Goal: Task Accomplishment & Management: Manage account settings

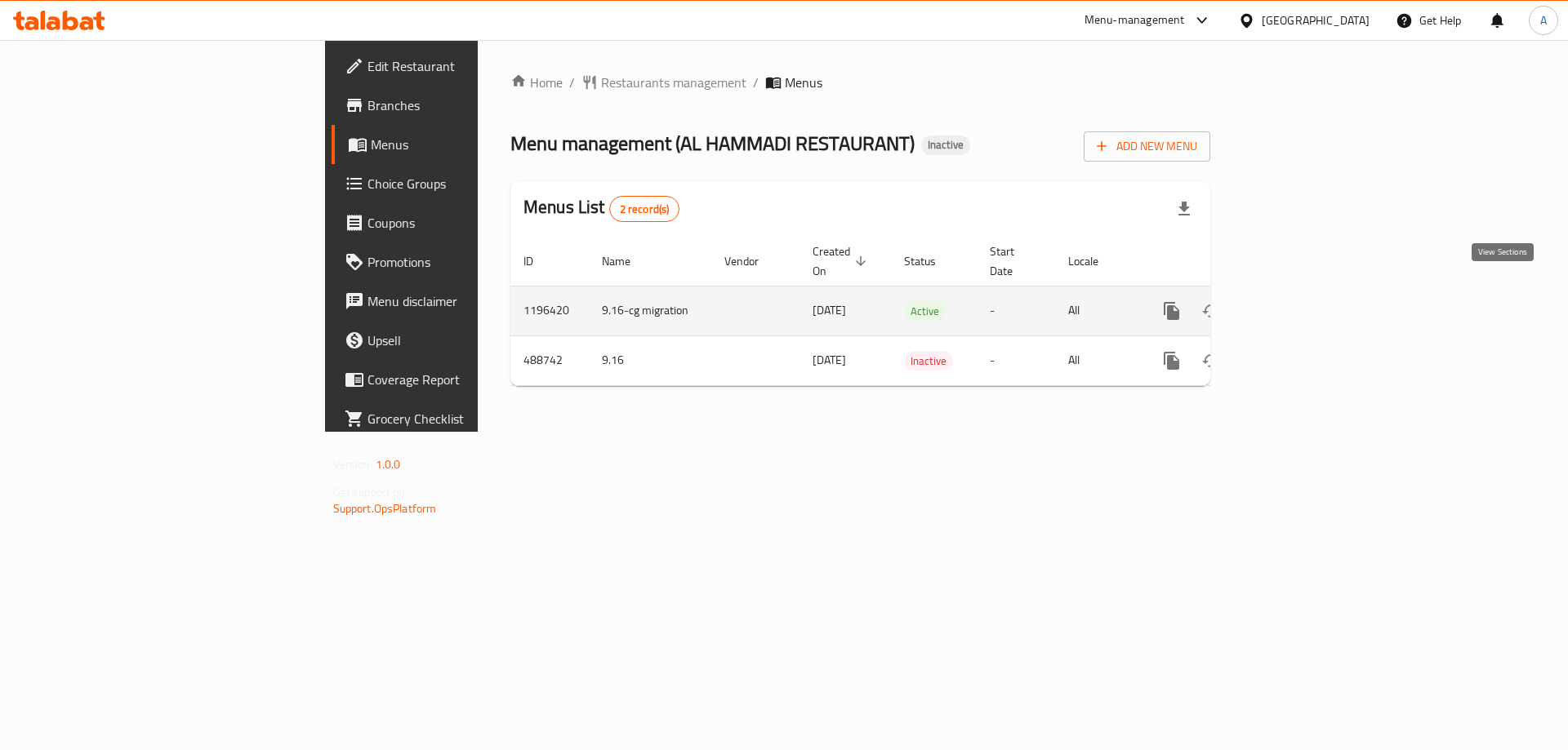
click at [1299, 301] on icon "enhanced table" at bounding box center [1289, 311] width 19 height 19
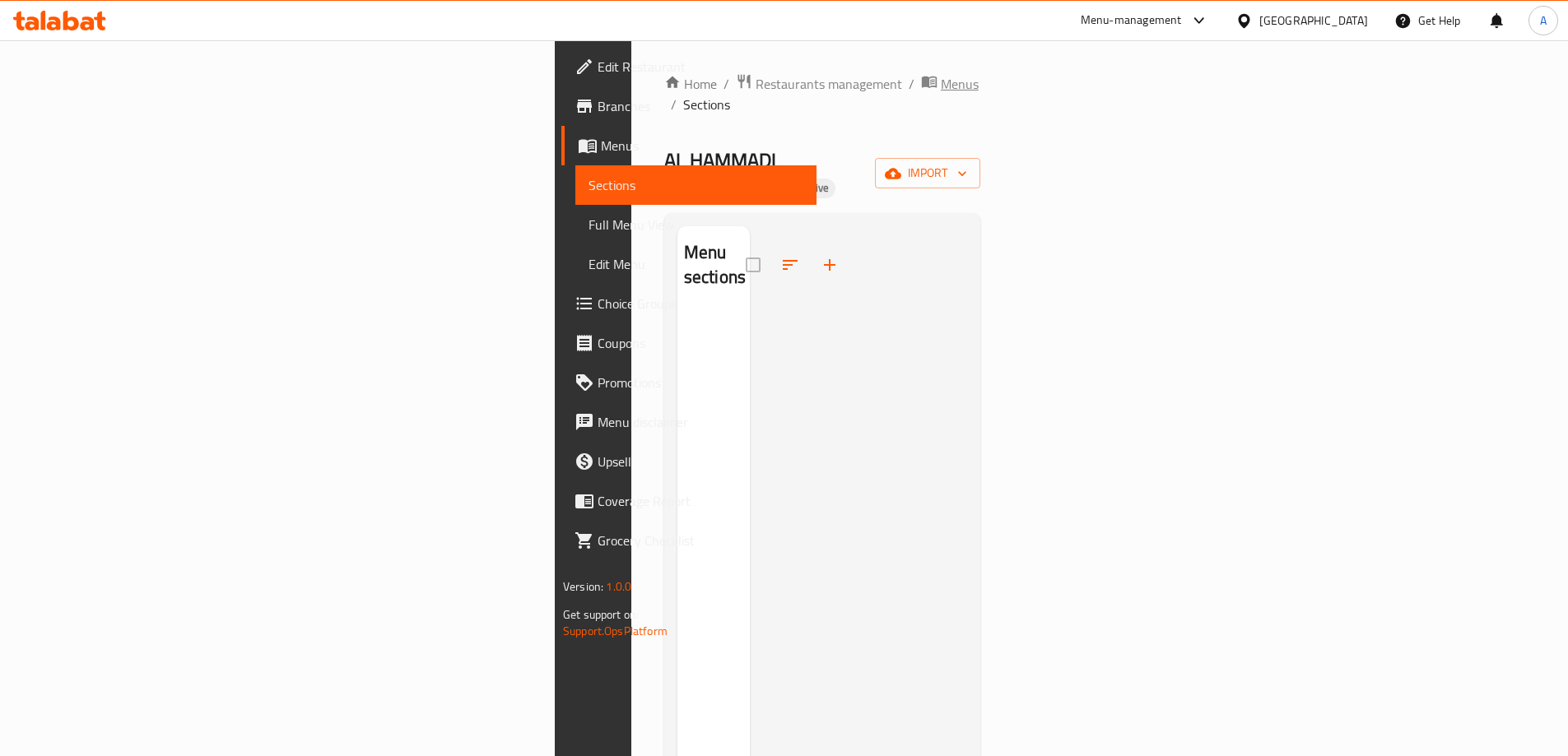
click at [941, 82] on span "Menus" at bounding box center [959, 84] width 38 height 20
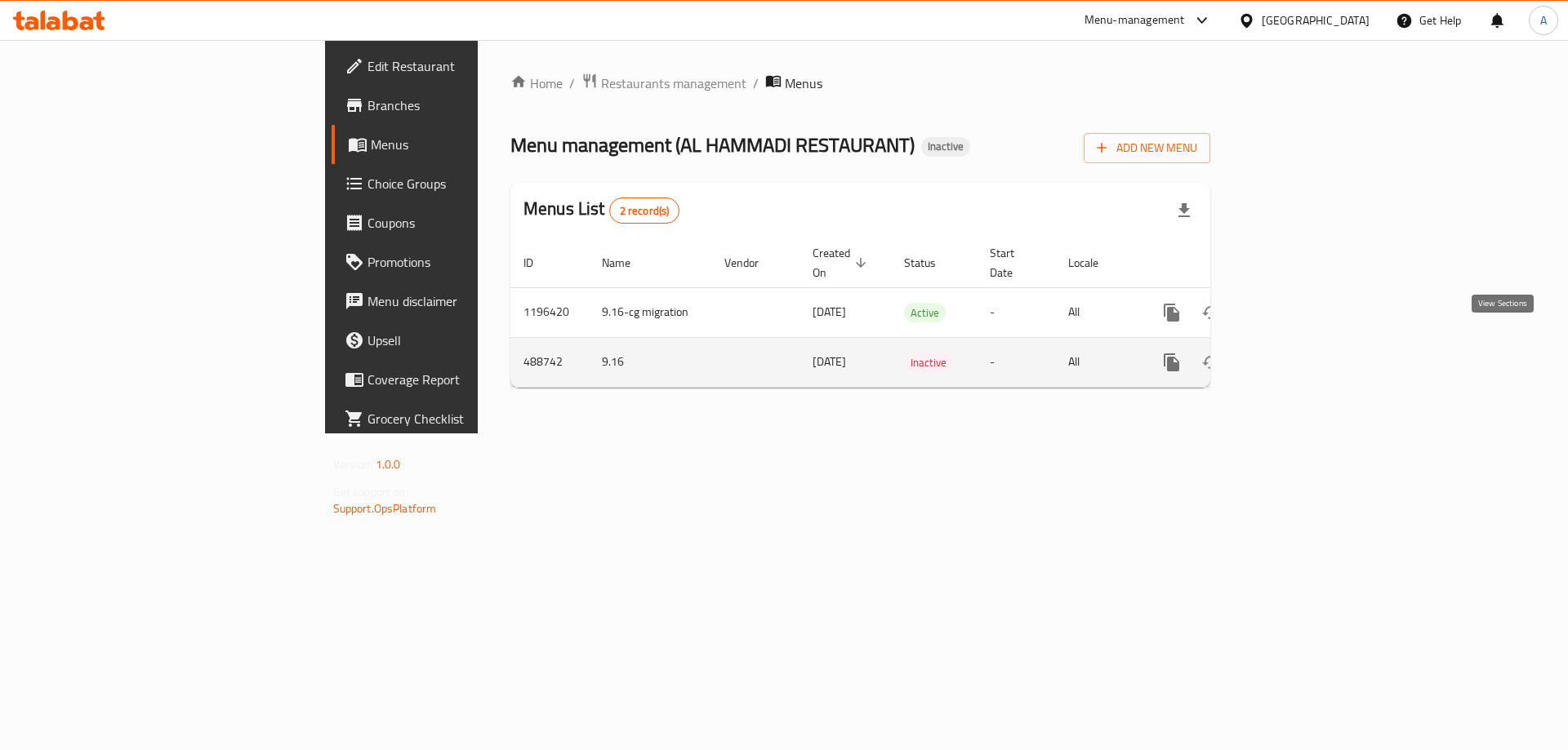
click at [1299, 353] on icon "enhanced table" at bounding box center [1289, 363] width 19 height 19
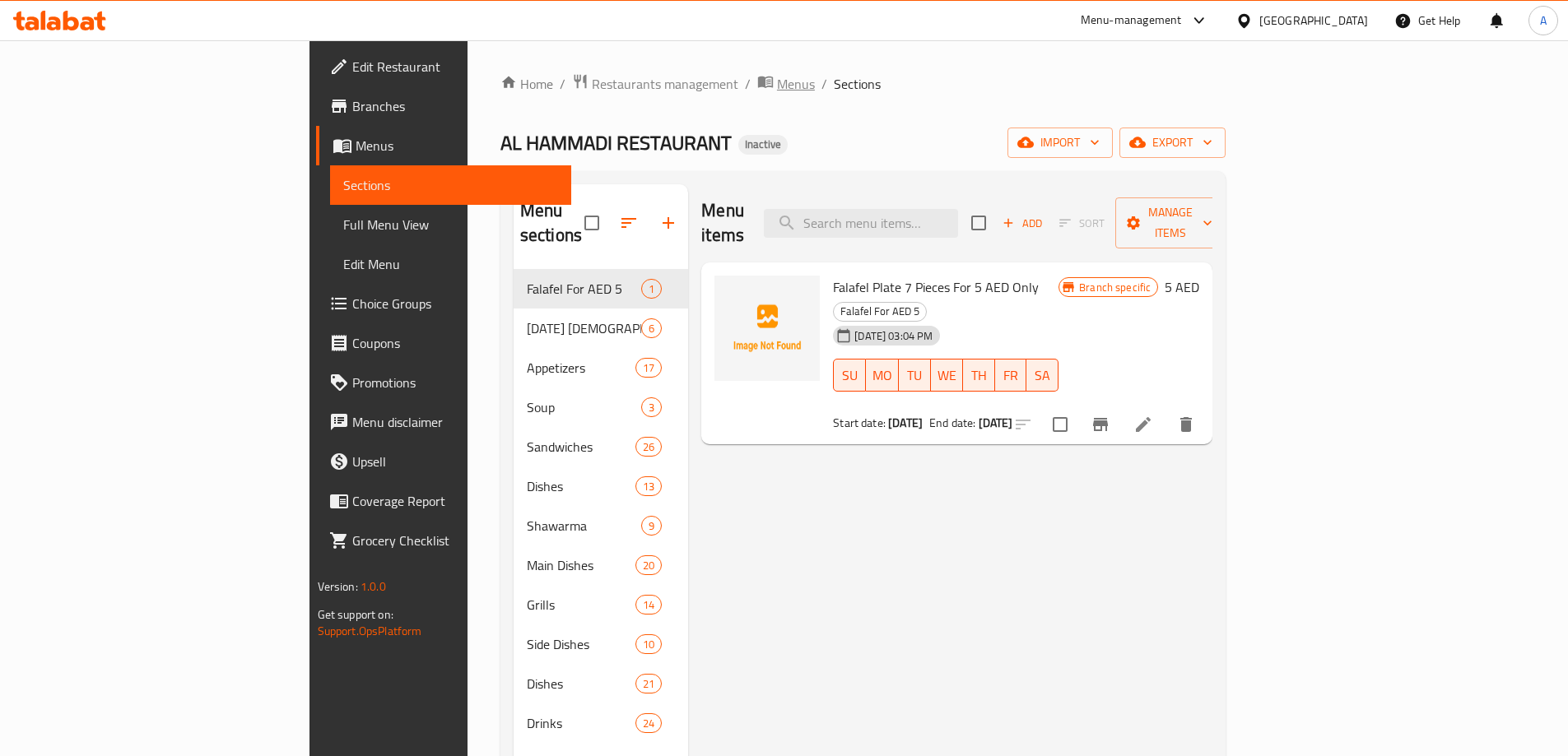
click at [777, 90] on span "Menus" at bounding box center [796, 84] width 38 height 20
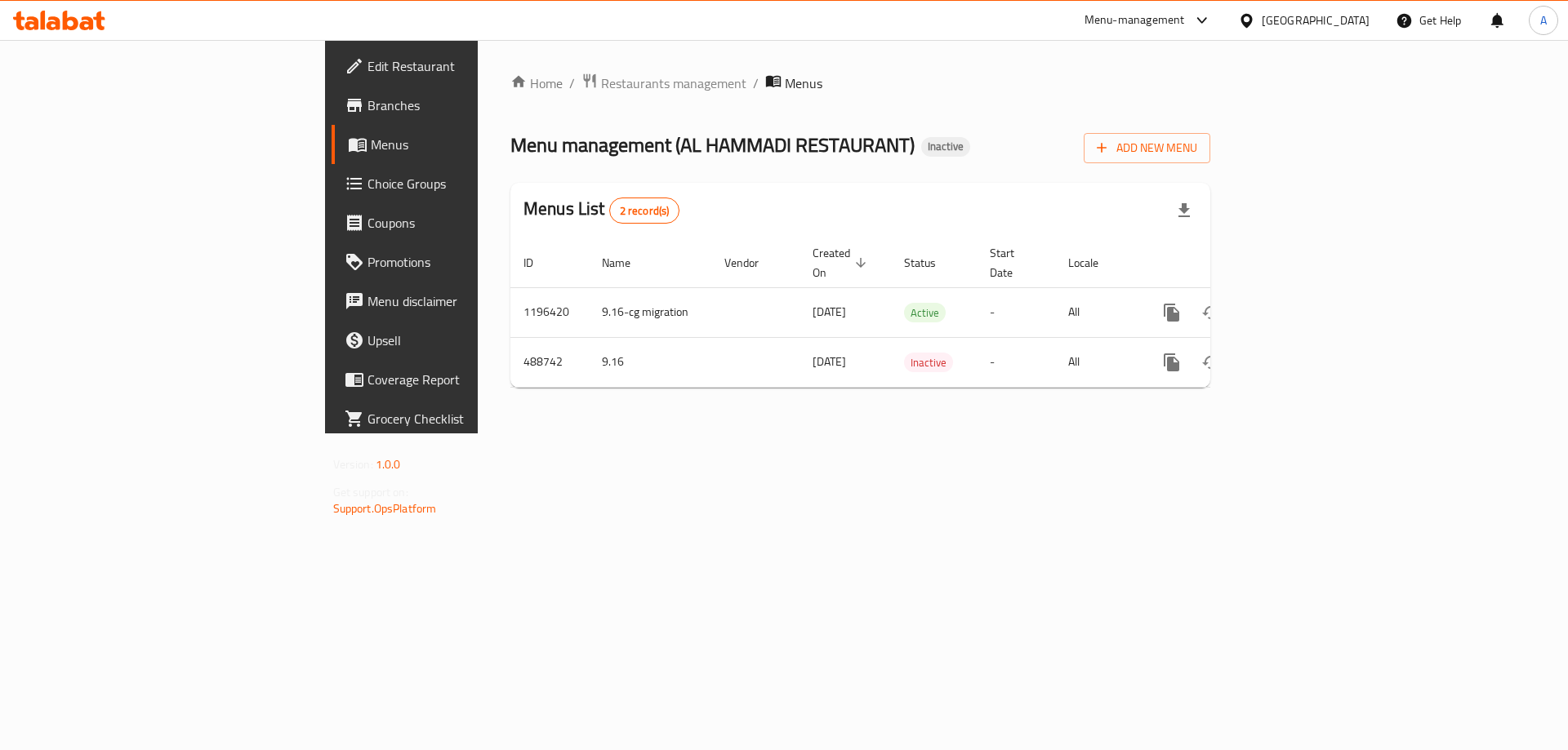
click at [1123, 410] on div "Home / Restaurants management / Menus Menu management ( AL HAMMADI RESTAURANT )…" at bounding box center [860, 236] width 765 height 394
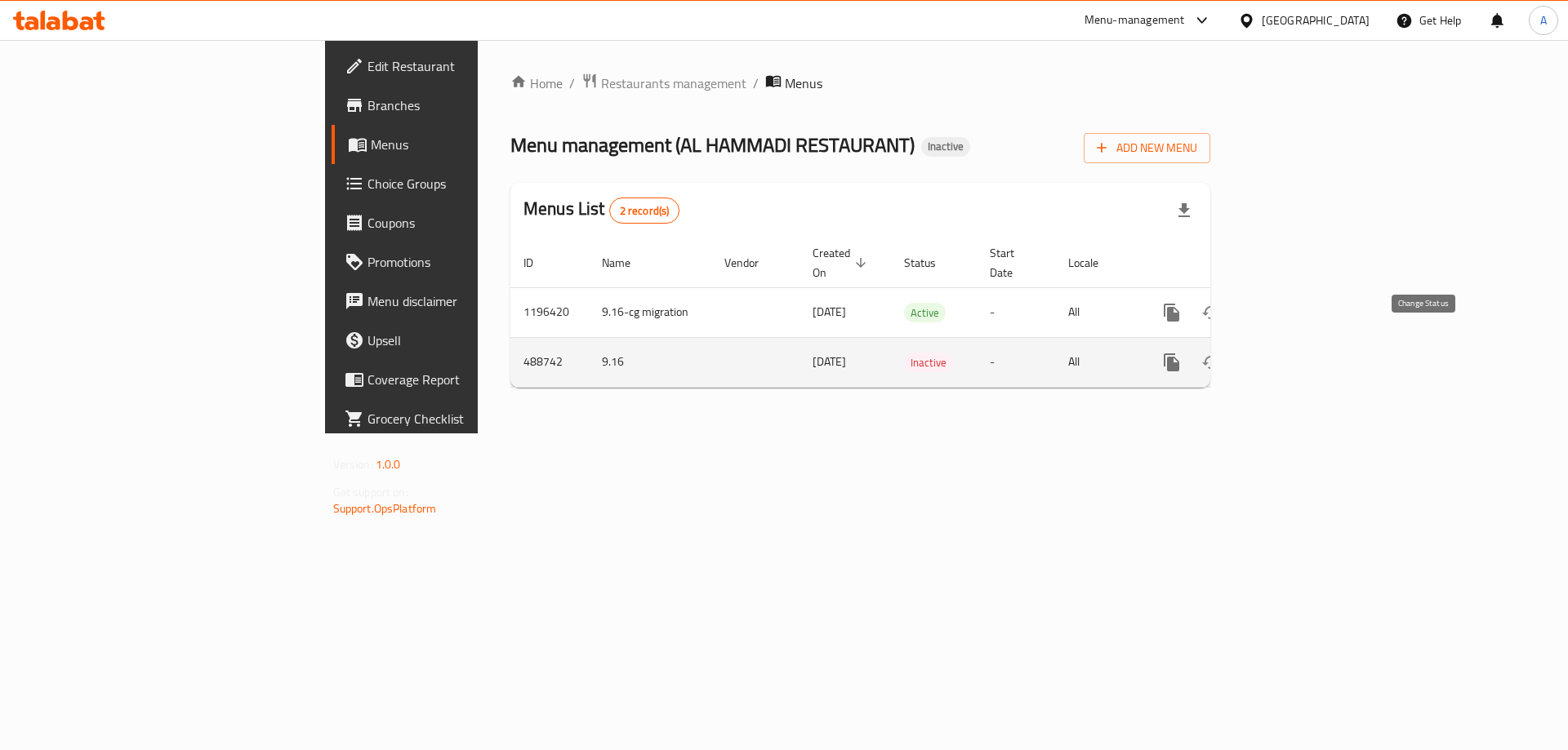
click at [1221, 353] on icon "enhanced table" at bounding box center [1210, 363] width 19 height 19
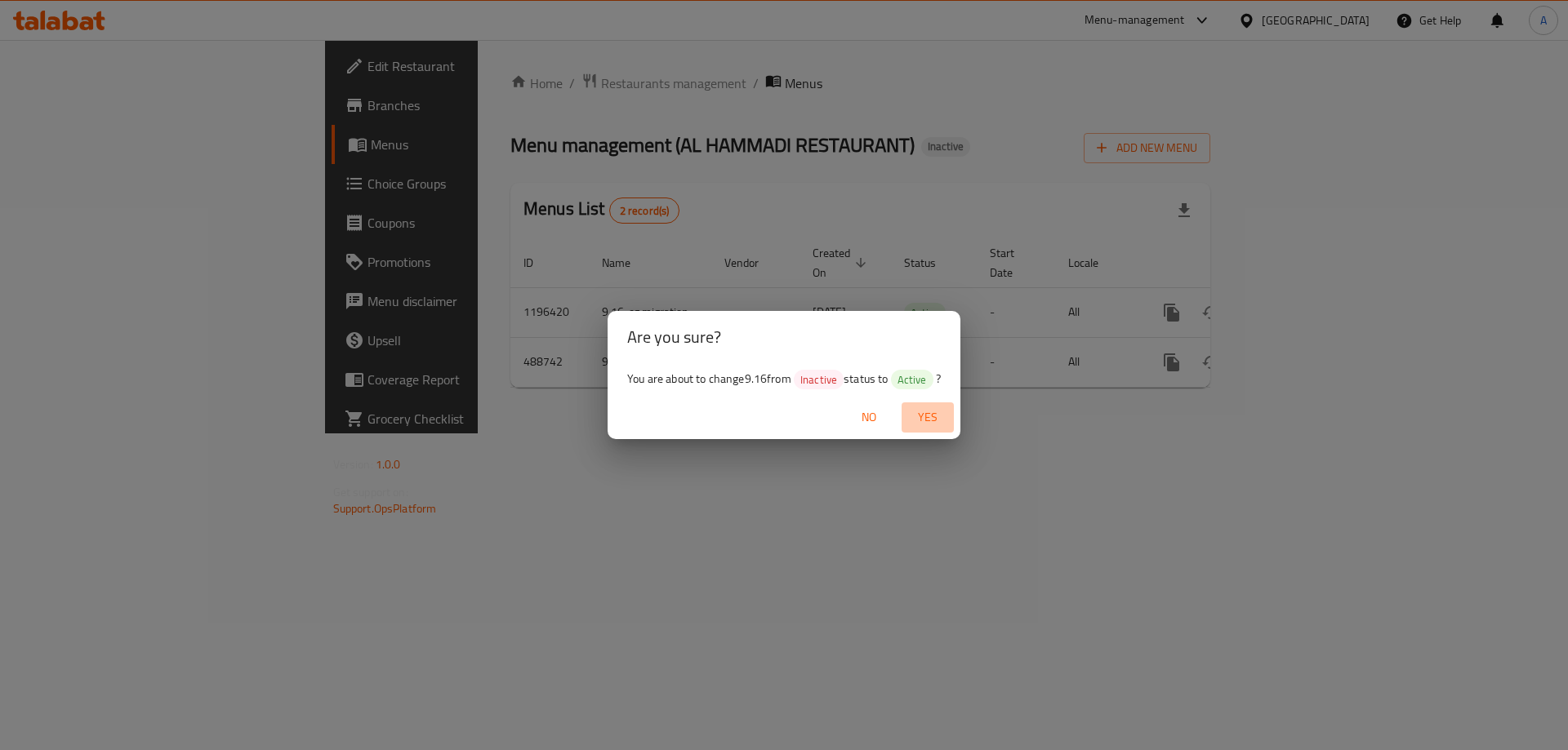
click at [931, 415] on span "Yes" at bounding box center [927, 416] width 39 height 20
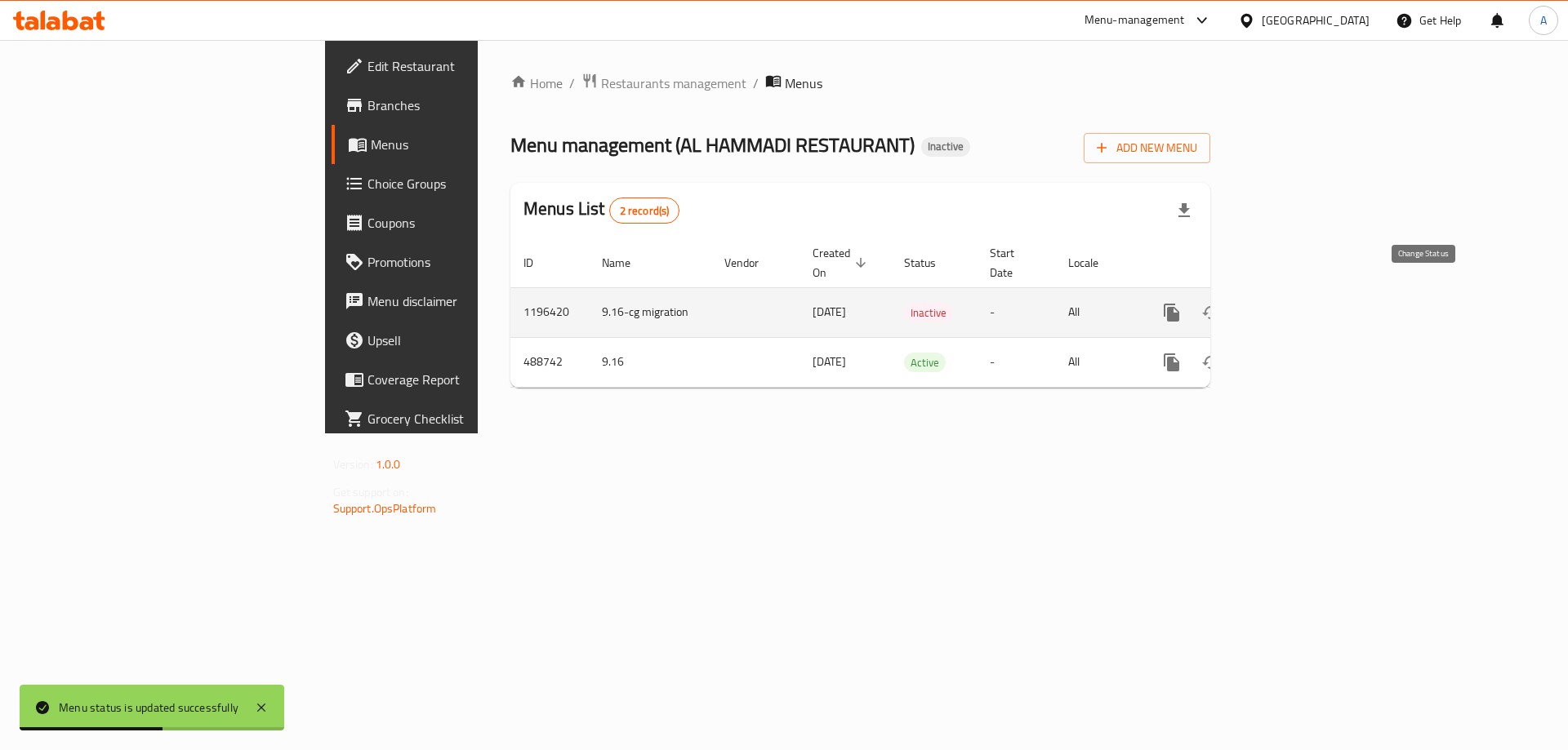
click at [1231, 293] on button "enhanced table" at bounding box center [1210, 312] width 39 height 39
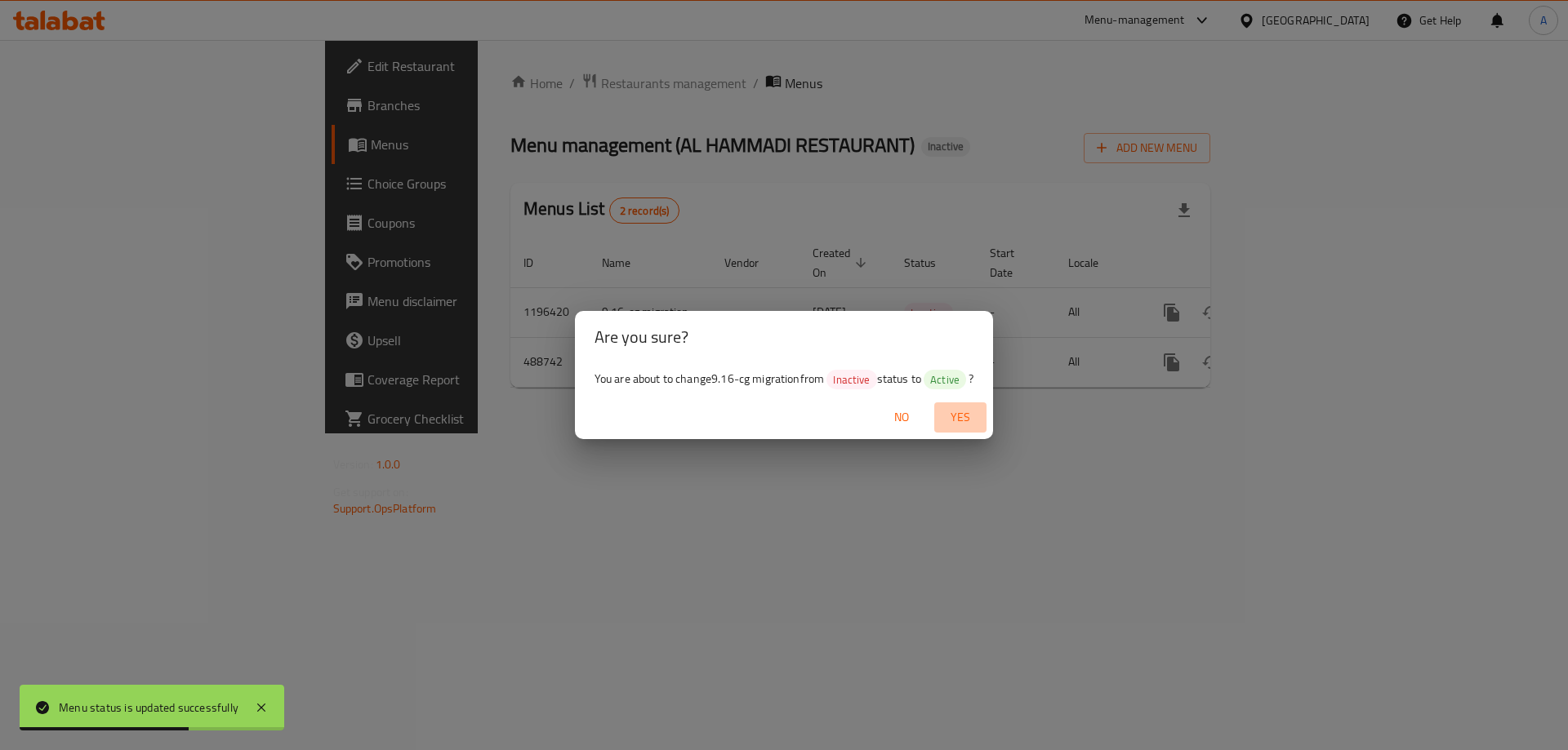
click at [965, 409] on span "Yes" at bounding box center [960, 416] width 39 height 20
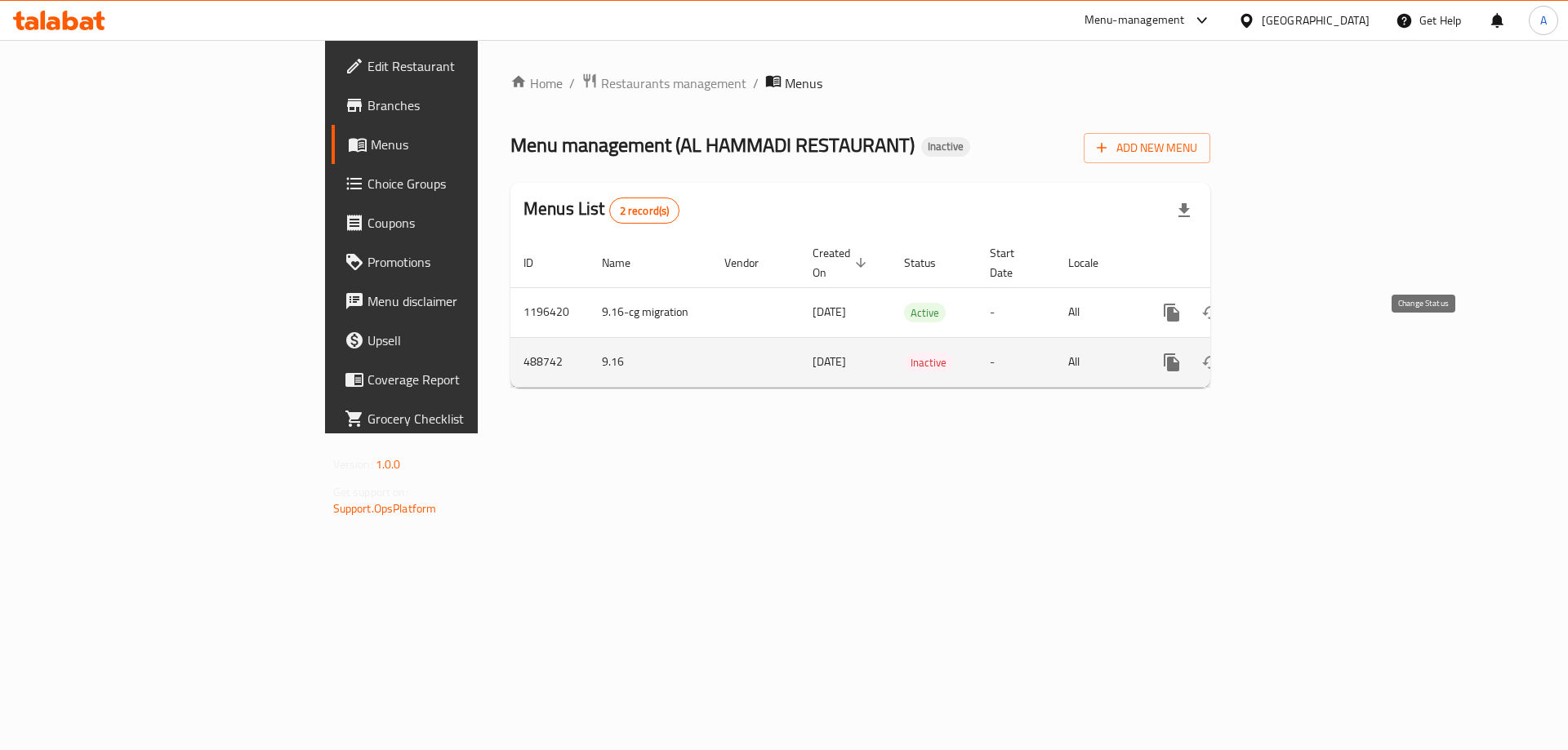
click at [1231, 345] on button "enhanced table" at bounding box center [1210, 362] width 39 height 39
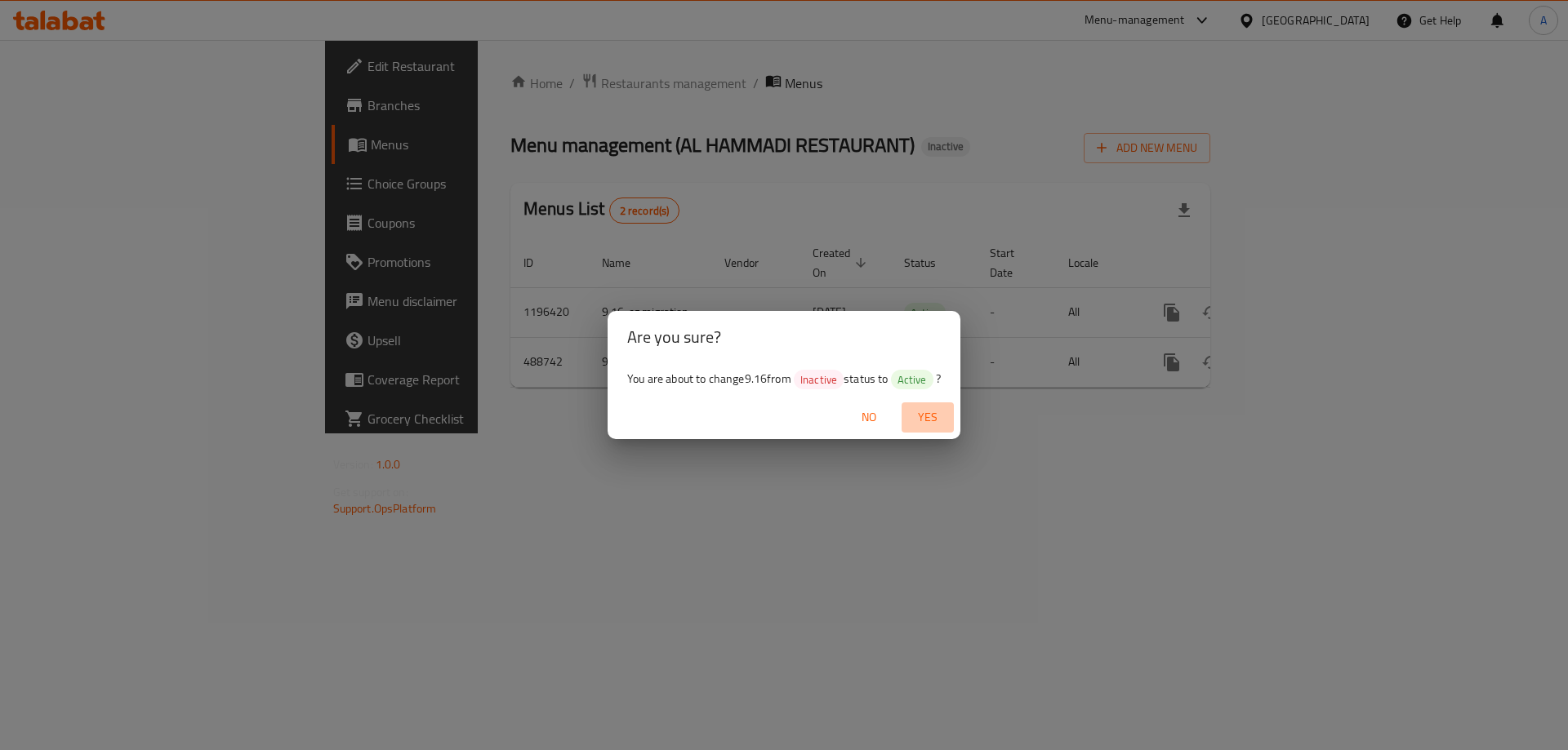
click at [939, 416] on span "Yes" at bounding box center [927, 416] width 39 height 20
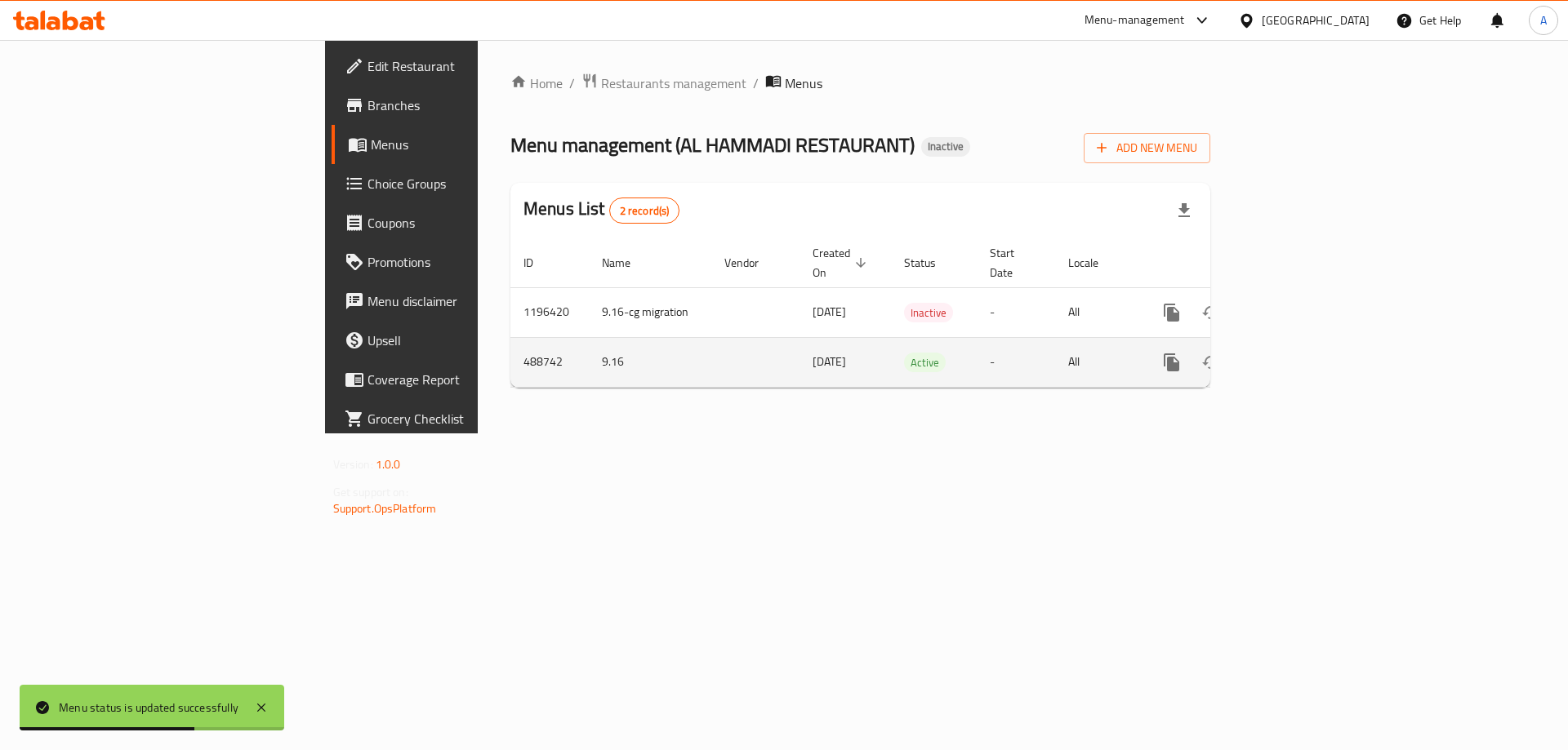
click at [1309, 343] on link "enhanced table" at bounding box center [1289, 362] width 39 height 39
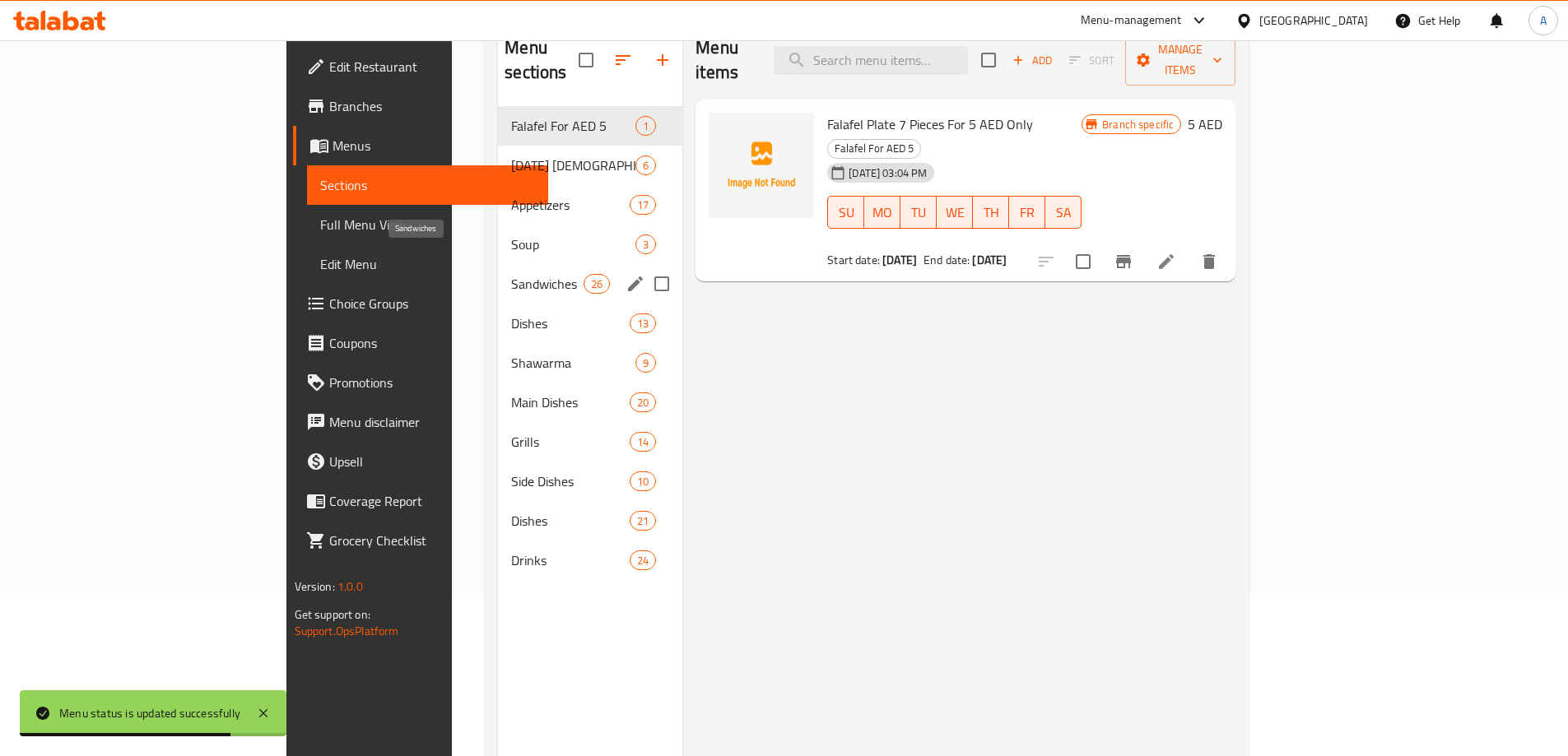
scroll to position [165, 0]
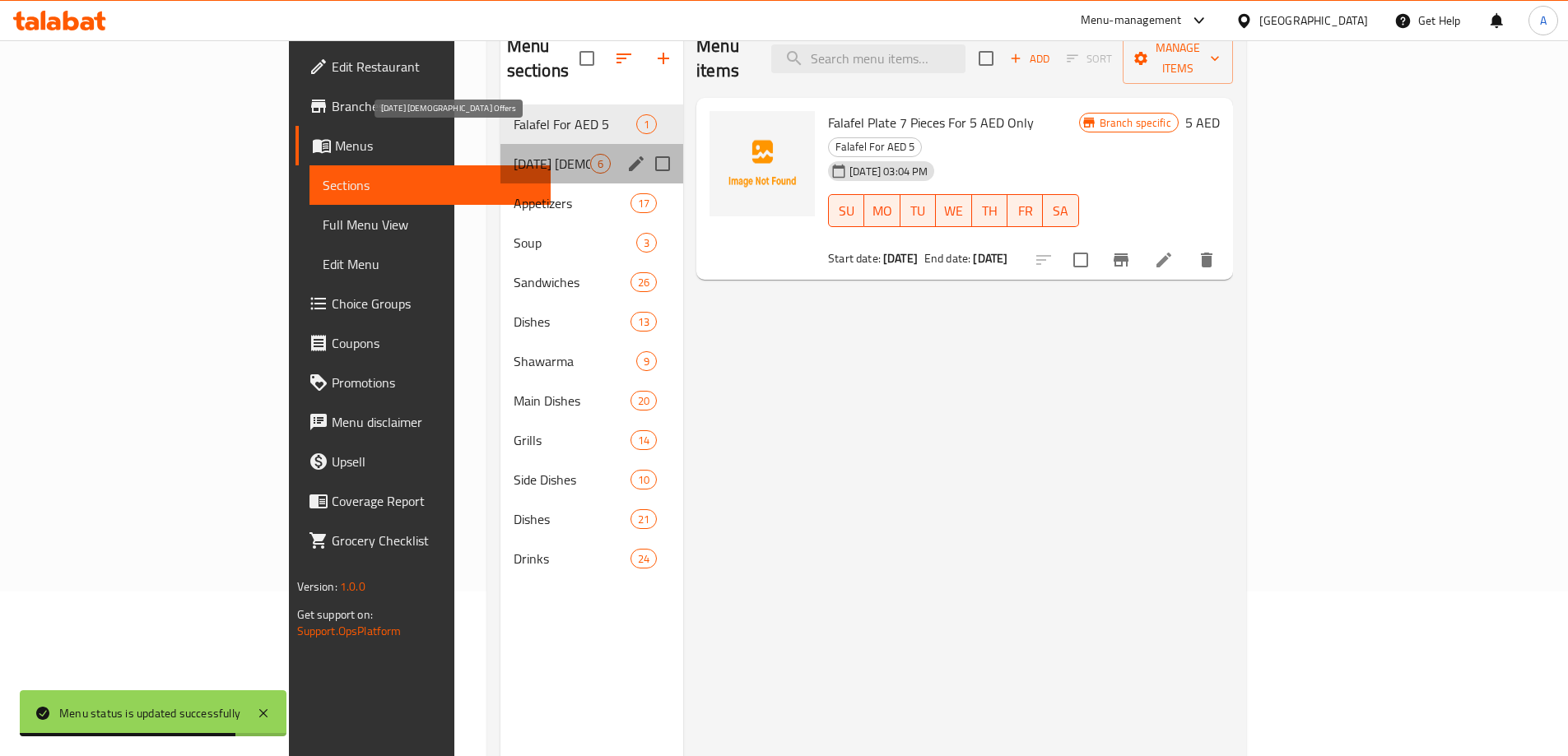
click at [513, 154] on span "[DATE] [DEMOGRAPHIC_DATA] Offers" at bounding box center [552, 164] width 77 height 20
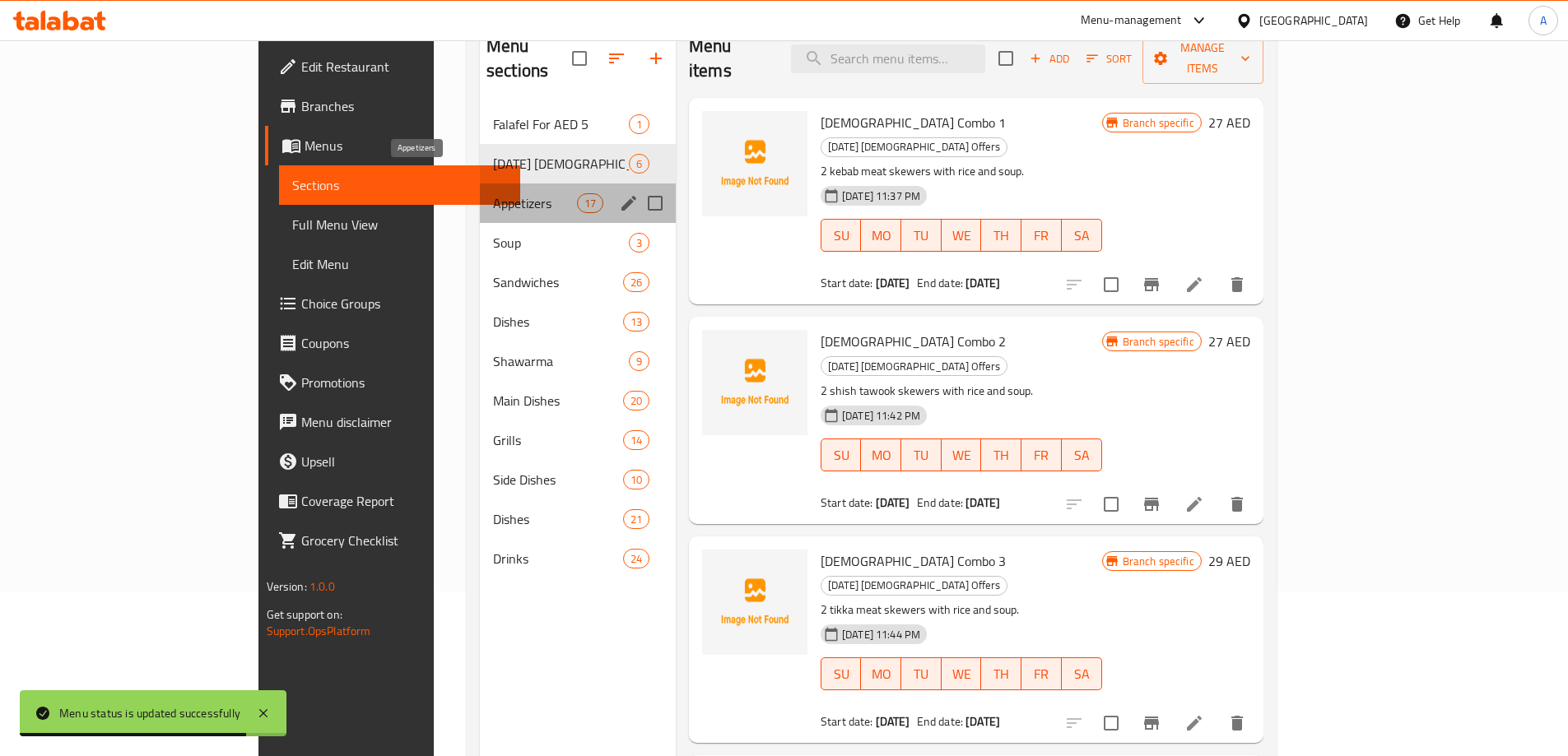
click at [493, 193] on span "Appetizers" at bounding box center [535, 203] width 84 height 20
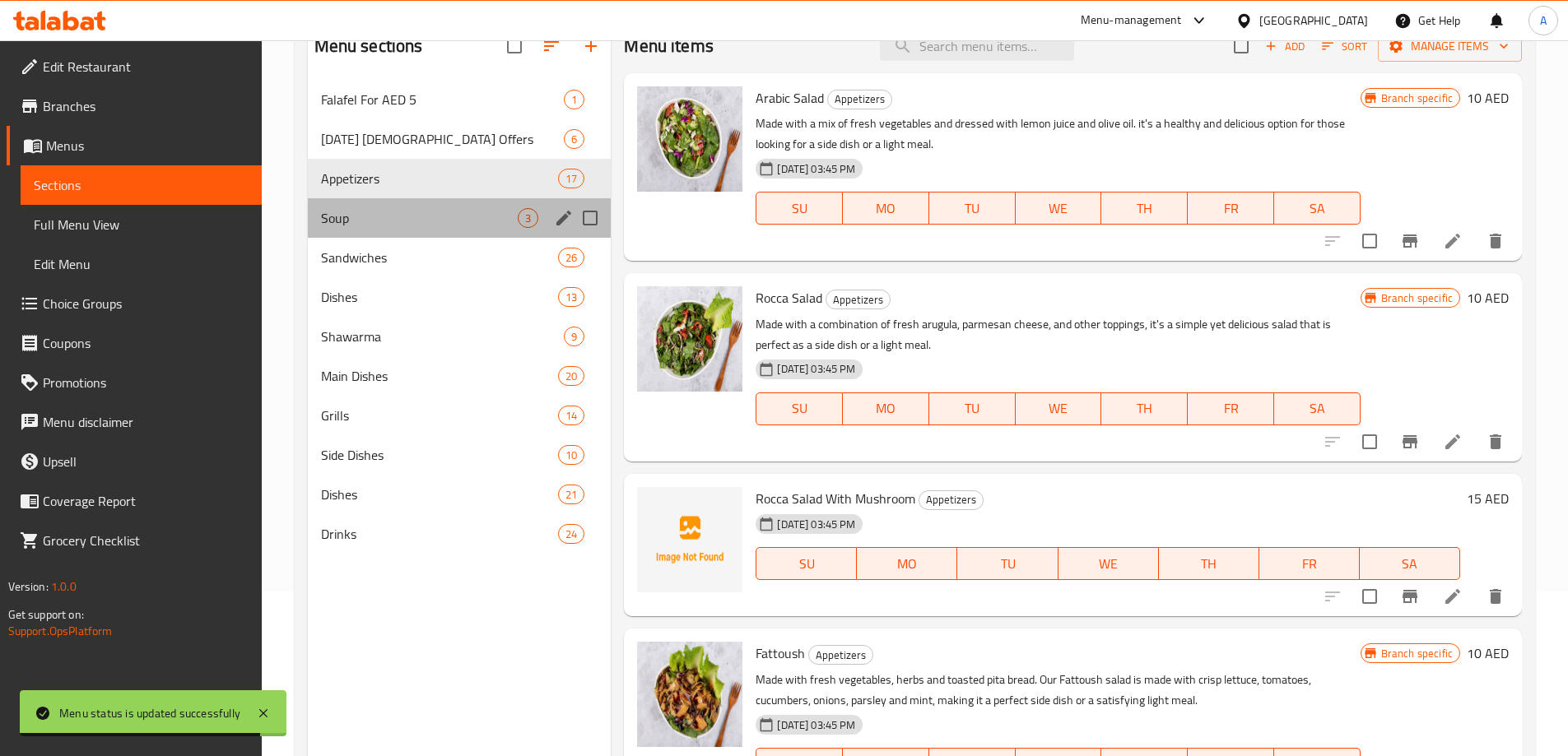
click at [371, 233] on div "Soup 3" at bounding box center [459, 218] width 303 height 39
